Goal: Information Seeking & Learning: Learn about a topic

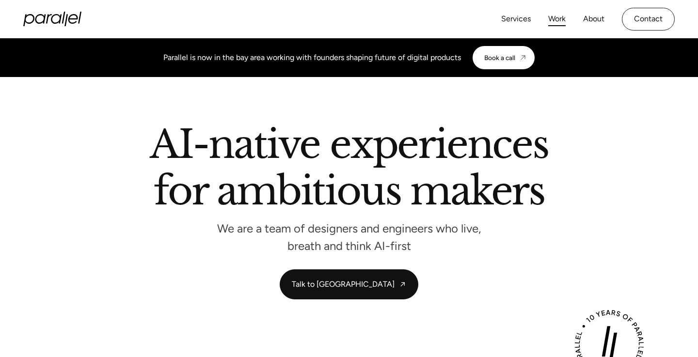
click at [552, 21] on link "Work" at bounding box center [556, 19] width 17 height 14
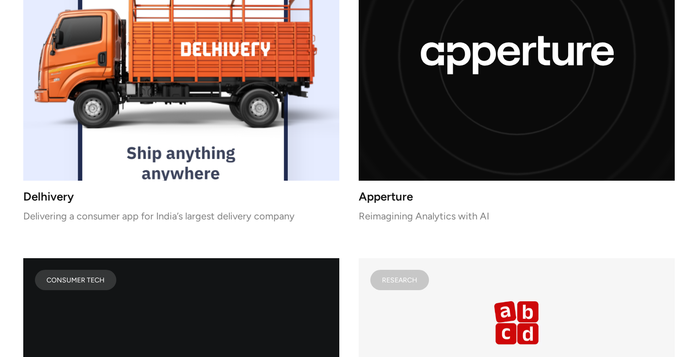
scroll to position [4398, 0]
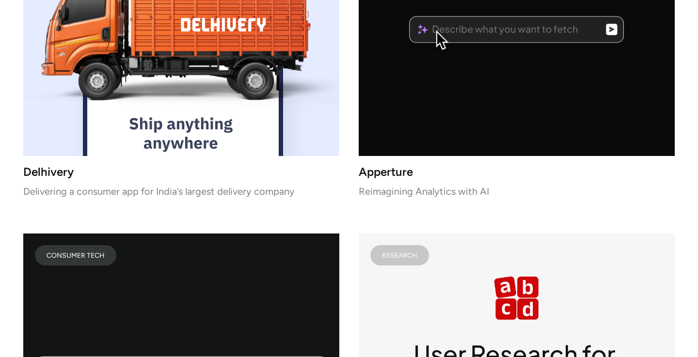
click at [470, 88] on icon "lottie-animation-container" at bounding box center [531, 51] width 300 height 318
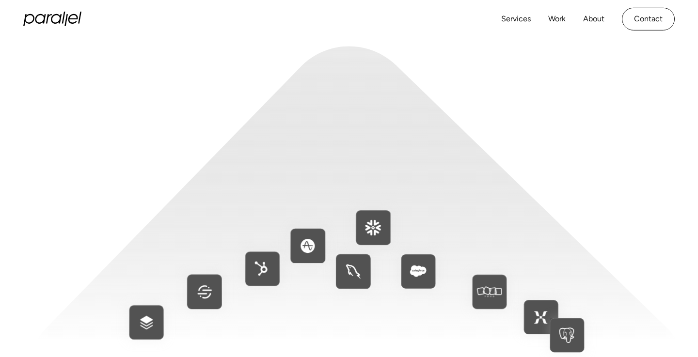
scroll to position [3877, 0]
